Goal: Information Seeking & Learning: Learn about a topic

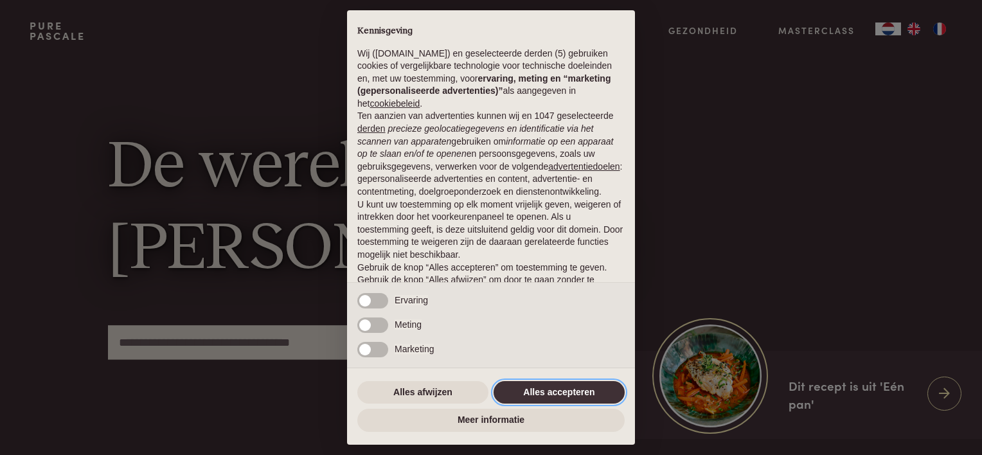
click at [537, 398] on button "Alles accepteren" at bounding box center [559, 392] width 131 height 23
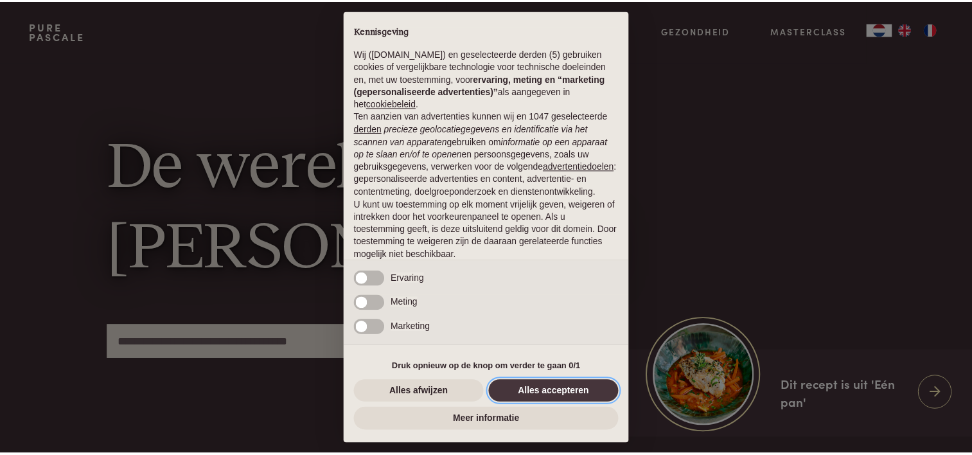
scroll to position [62, 0]
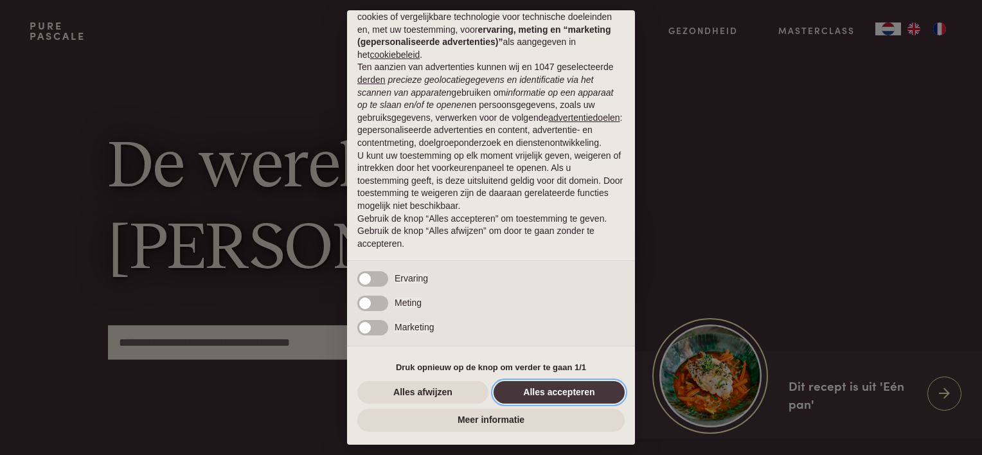
click at [543, 401] on button "Alles accepteren" at bounding box center [559, 392] width 131 height 23
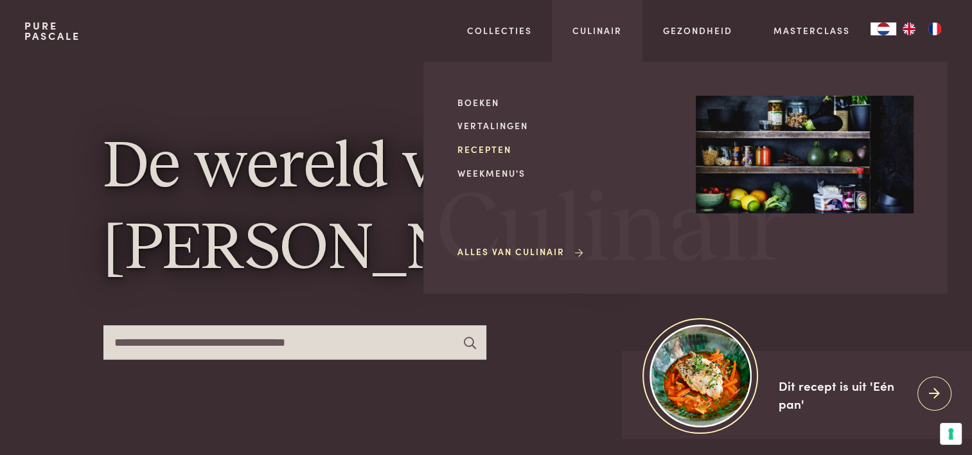
click at [494, 152] on link "Recepten" at bounding box center [567, 149] width 218 height 13
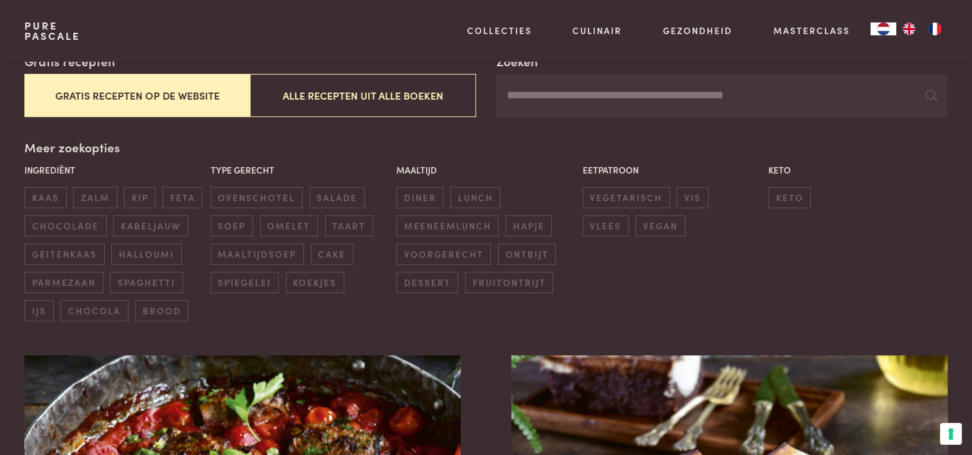
scroll to position [281, 0]
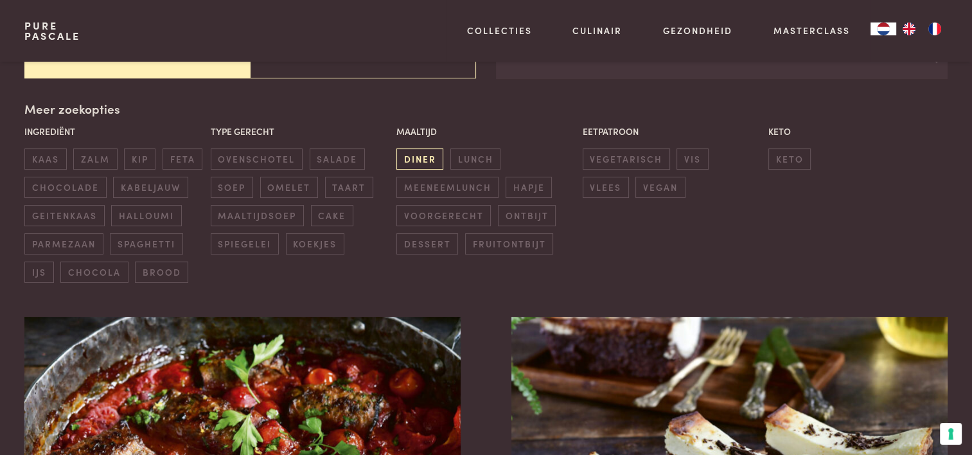
click at [422, 160] on span "diner" at bounding box center [419, 158] width 47 height 21
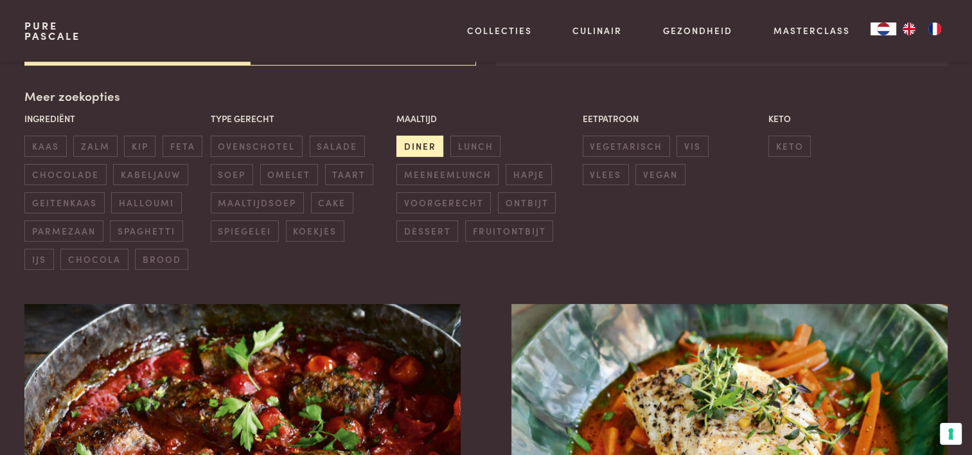
scroll to position [295, 0]
click at [694, 152] on span "vis" at bounding box center [692, 145] width 31 height 21
